Goal: Navigation & Orientation: Find specific page/section

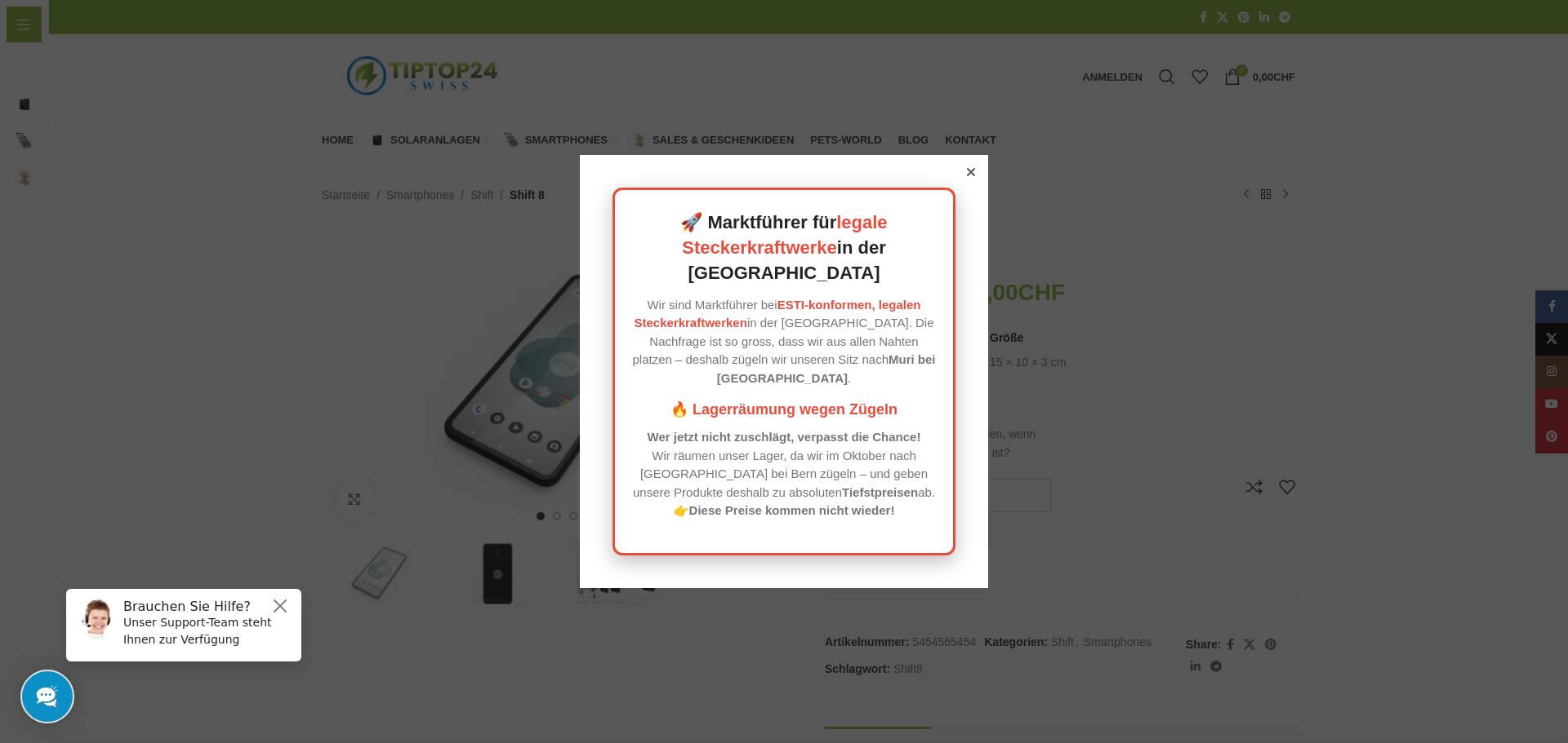
click at [967, 176] on icon at bounding box center [971, 172] width 8 height 8
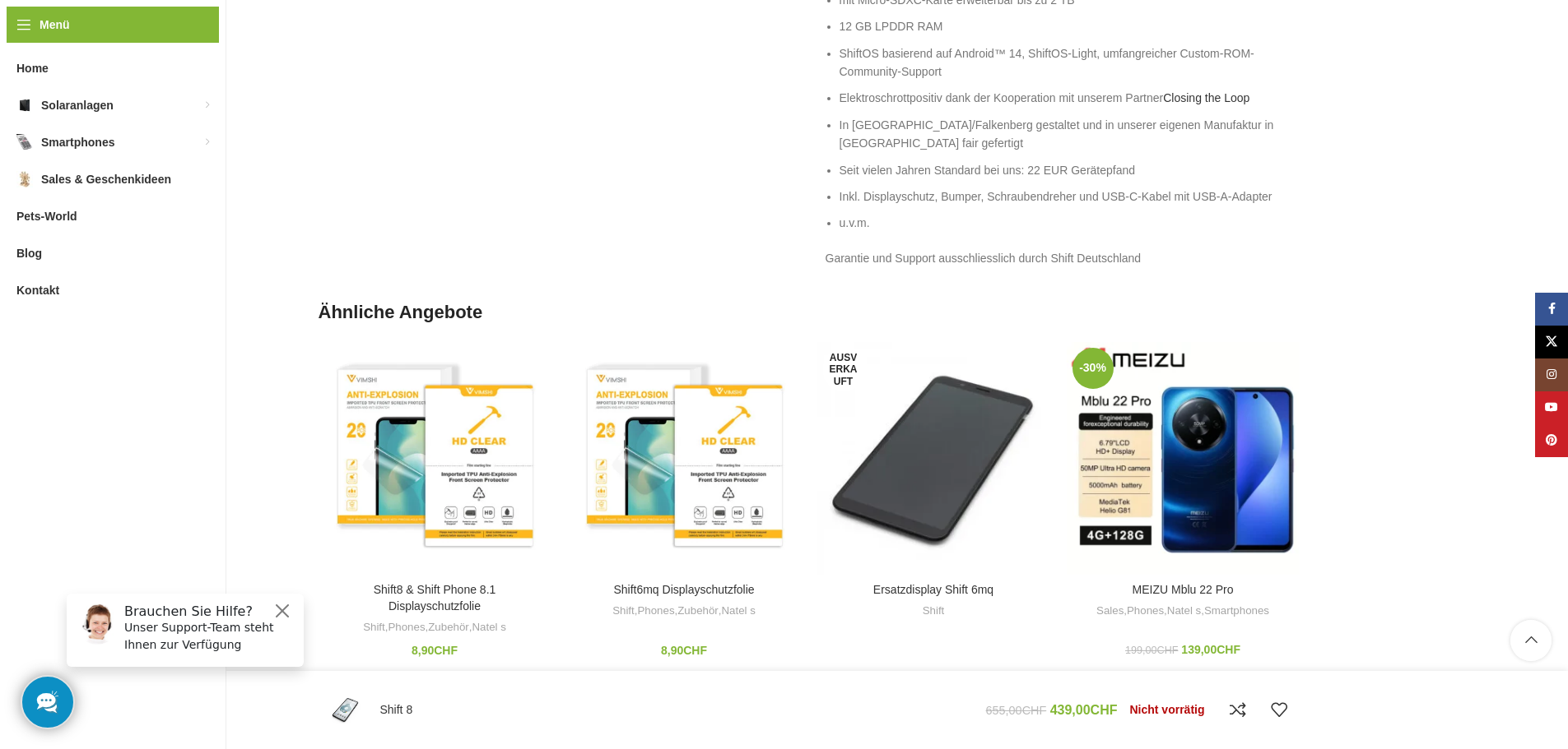
scroll to position [1234, 0]
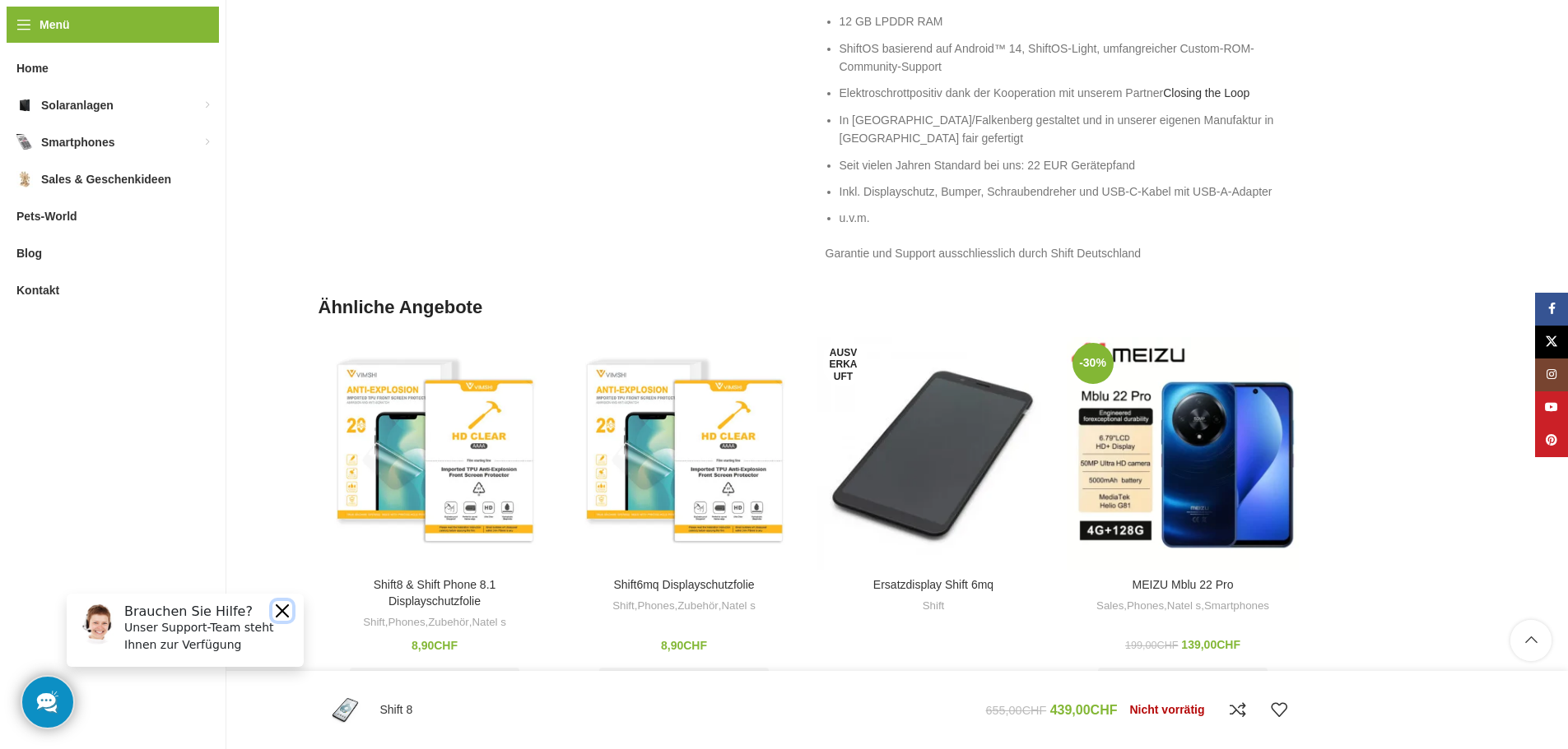
click at [280, 608] on button "Close" at bounding box center [282, 611] width 20 height 20
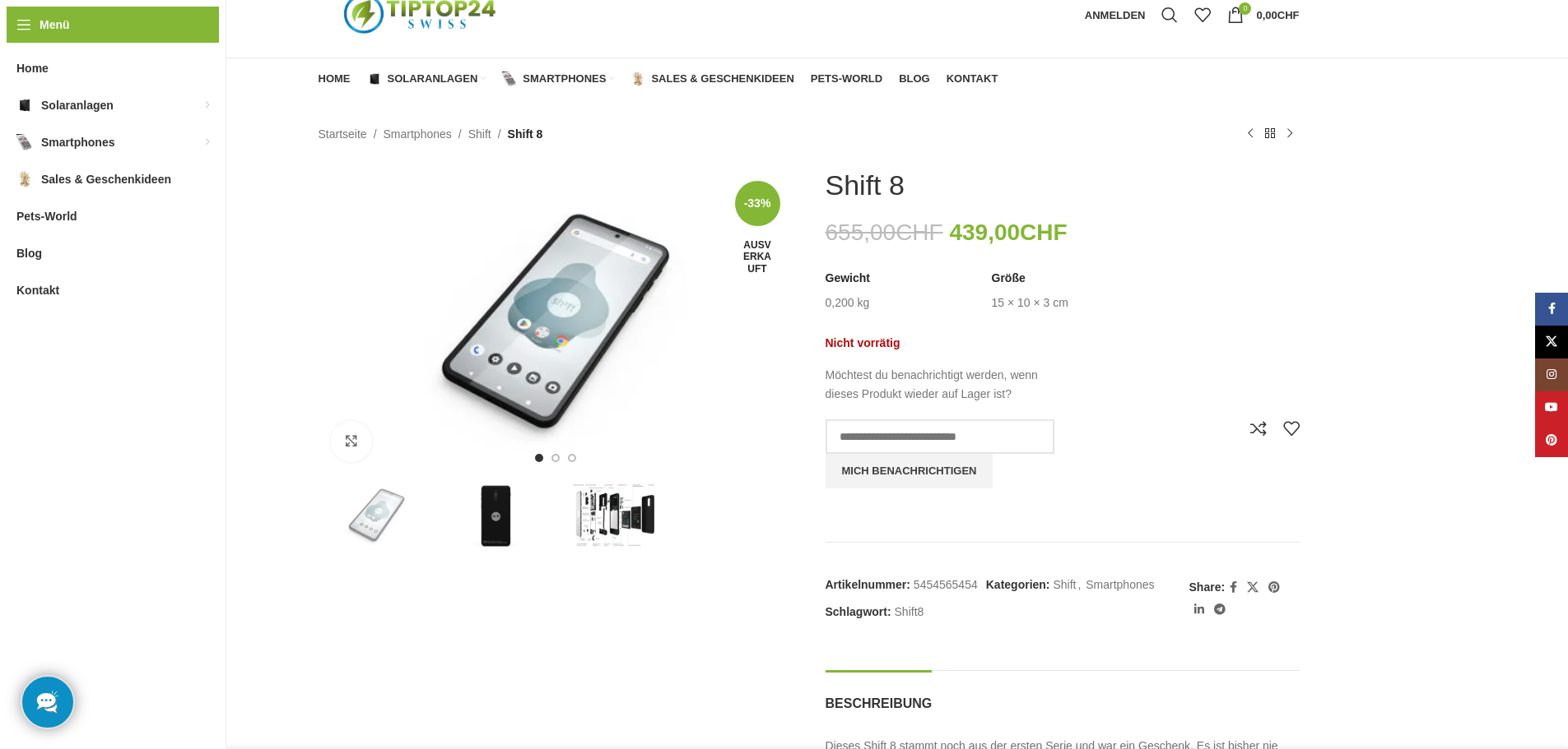
scroll to position [0, 0]
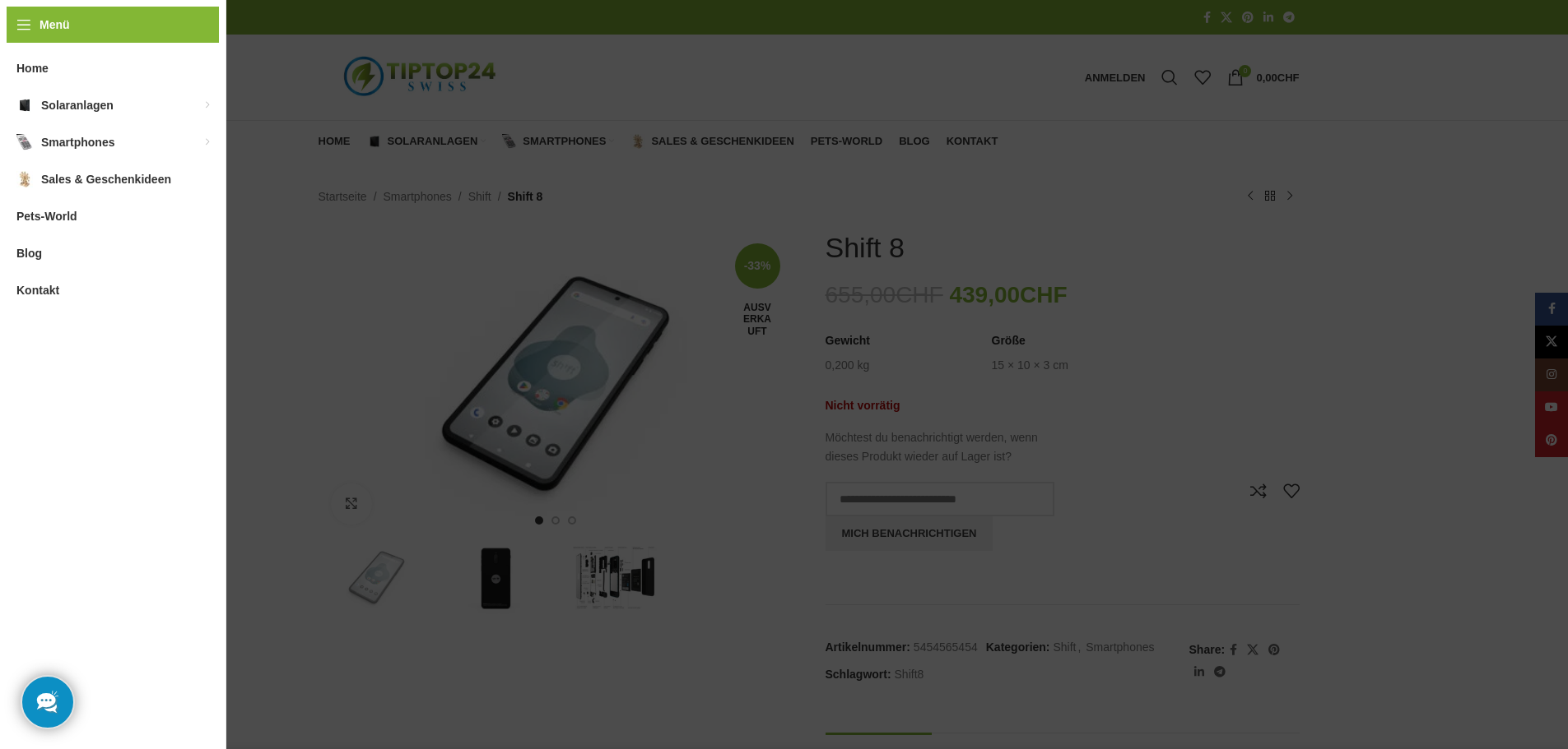
click at [24, 26] on div "Menü Home Solaranlagen Balkonkraftwerke für die Schweiz Balkonkraftwerke mit Ba…" at bounding box center [113, 374] width 226 height 749
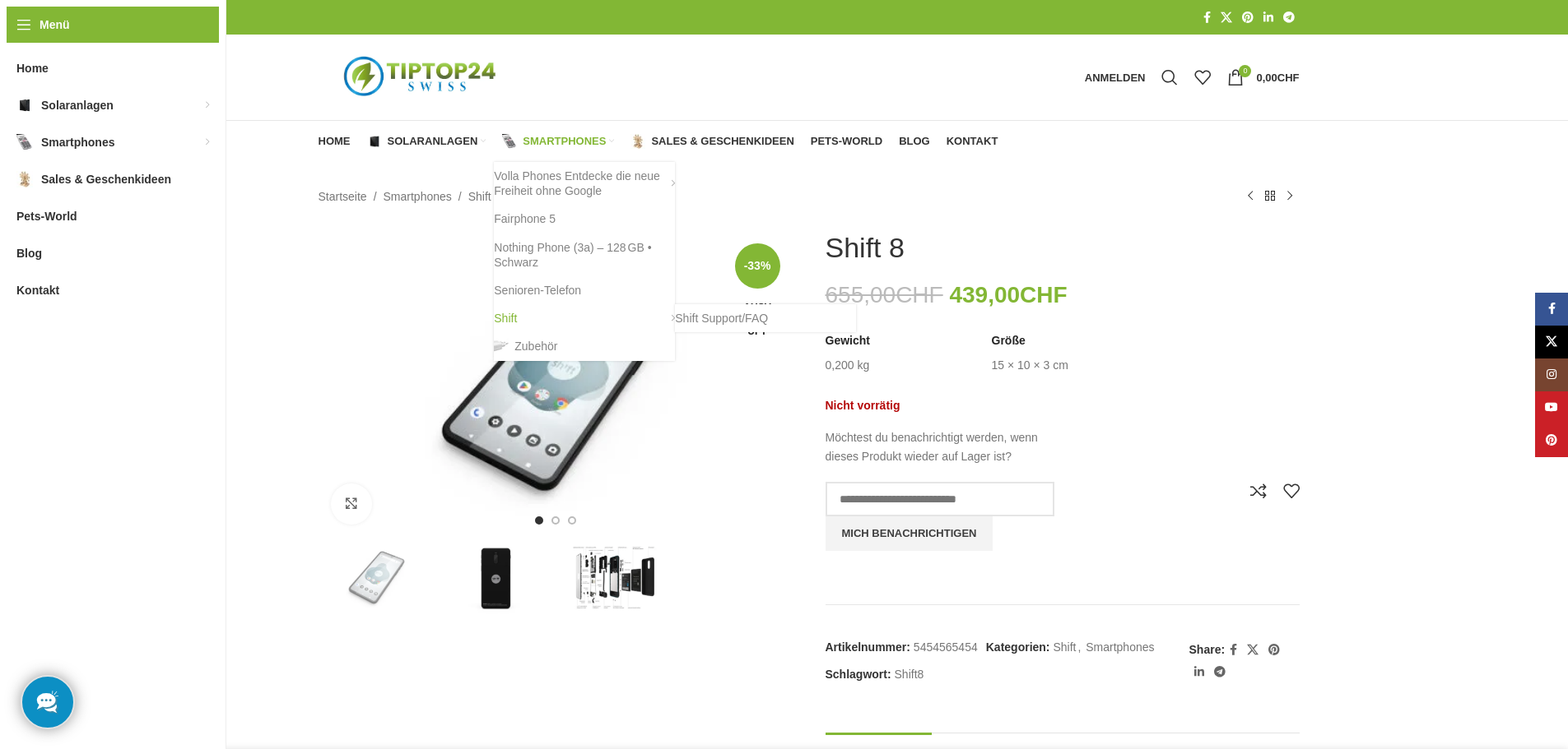
click at [502, 312] on link "Shift" at bounding box center [584, 318] width 181 height 28
